Goal: Information Seeking & Learning: Compare options

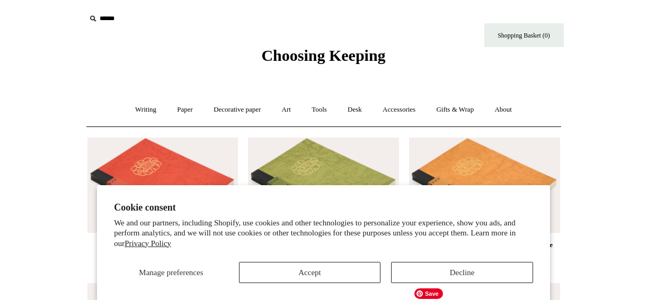
scroll to position [348, 0]
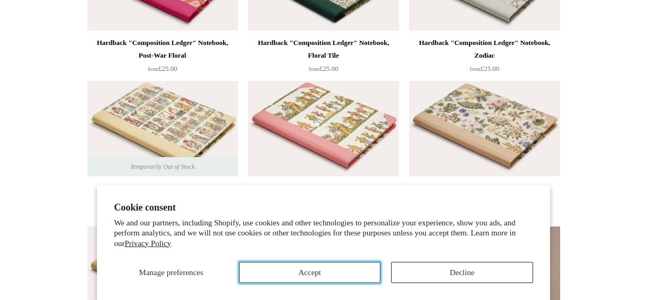
click at [318, 272] on button "Accept" at bounding box center [310, 272] width 142 height 21
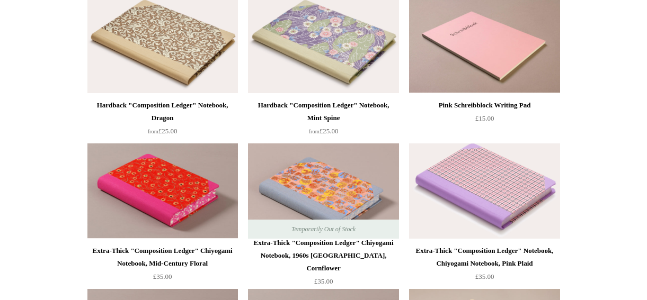
scroll to position [578, 0]
click at [314, 251] on div "Extra-Thick "Composition Ledger" Chiyogami Notebook, 1960s [GEOGRAPHIC_DATA], C…" at bounding box center [323, 255] width 145 height 38
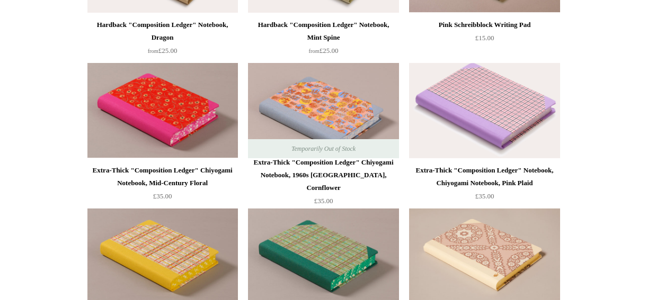
scroll to position [659, 0]
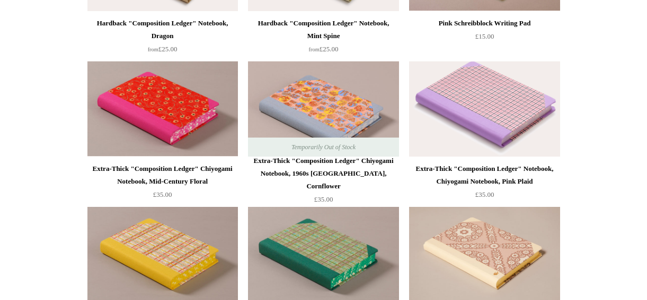
click at [143, 171] on div "Extra-Thick "Composition Ledger" Chiyogami Notebook, Mid-Century Floral" at bounding box center [162, 175] width 145 height 25
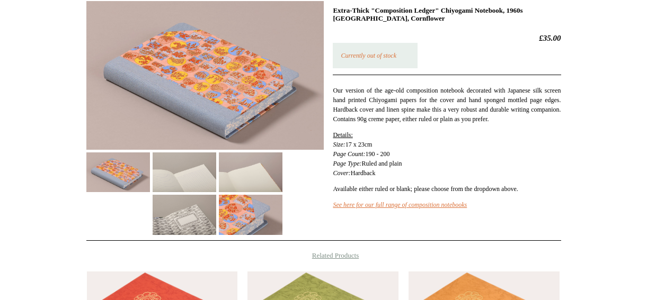
scroll to position [145, 0]
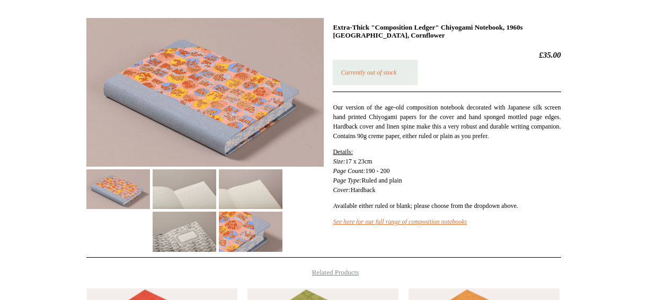
click at [257, 189] on img at bounding box center [251, 190] width 64 height 40
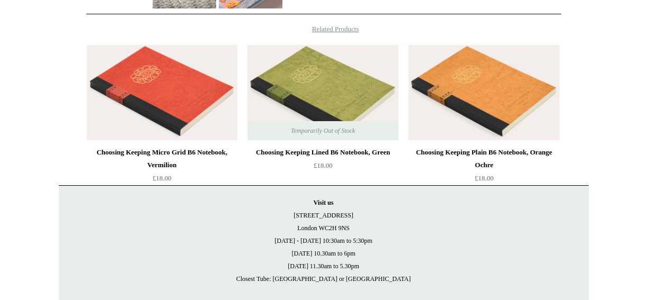
scroll to position [393, 0]
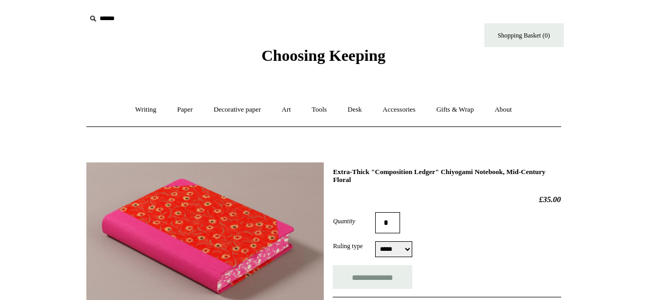
select select "*****"
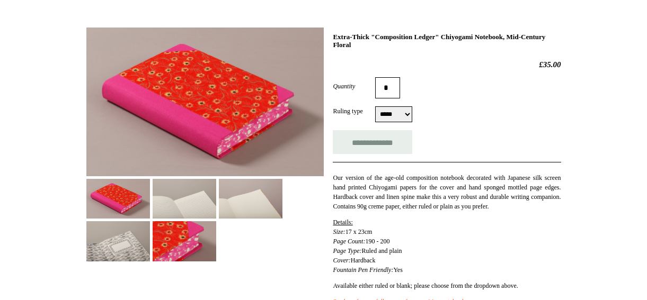
scroll to position [211, 0]
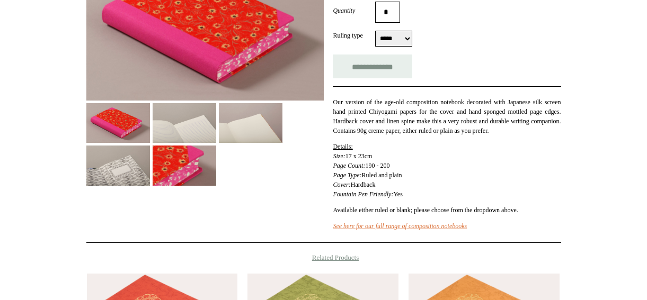
click at [188, 130] on img at bounding box center [185, 123] width 64 height 40
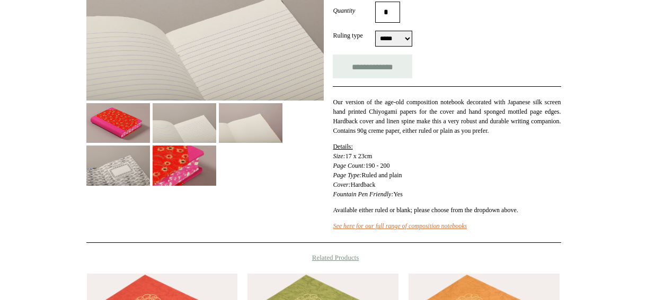
click at [246, 125] on img at bounding box center [251, 123] width 64 height 40
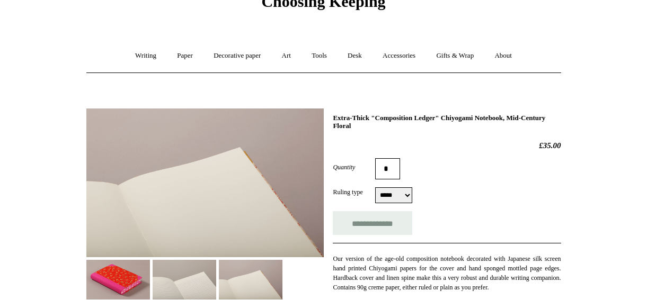
scroll to position [35, 0]
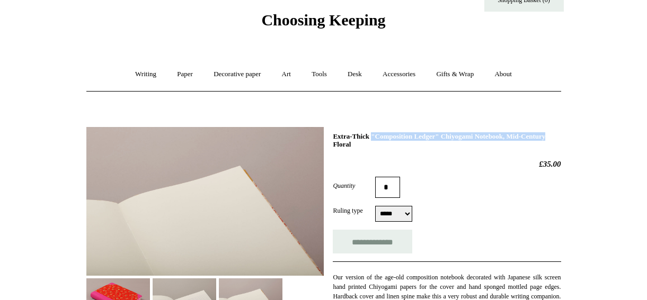
drag, startPoint x: 333, startPoint y: 136, endPoint x: 534, endPoint y: 135, distance: 200.8
click at [534, 135] on h1 "Extra-Thick "Composition Ledger" Chiyogami Notebook, Mid-Century Floral" at bounding box center [447, 140] width 228 height 16
copy h1 "Extra-Thick "Composition Ledger" Chiyogami Notebook,"
